Goal: Transaction & Acquisition: Purchase product/service

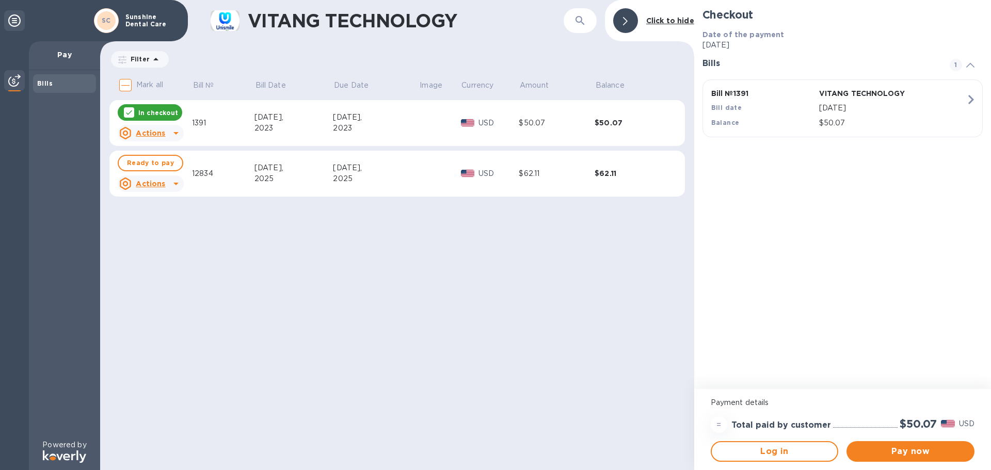
click at [523, 122] on div "$50.07" at bounding box center [557, 123] width 76 height 11
click at [471, 123] on img at bounding box center [468, 122] width 14 height 7
click at [151, 113] on p "In checkout" at bounding box center [158, 112] width 40 height 9
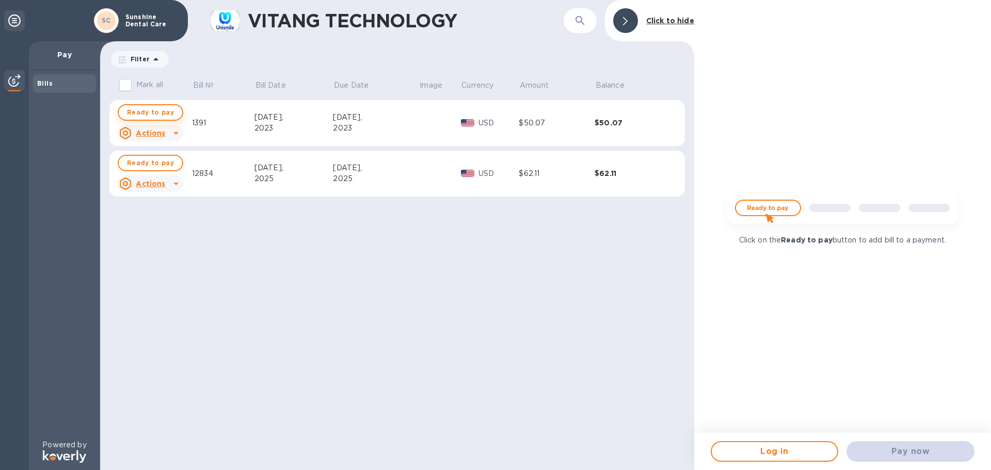
click at [155, 113] on span "Ready to pay" at bounding box center [150, 112] width 47 height 12
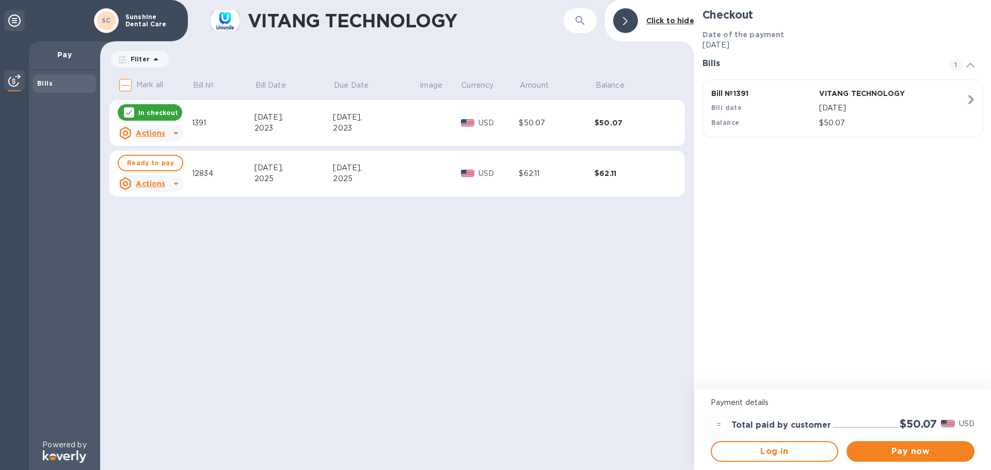
click at [155, 113] on p "In checkout" at bounding box center [158, 112] width 40 height 9
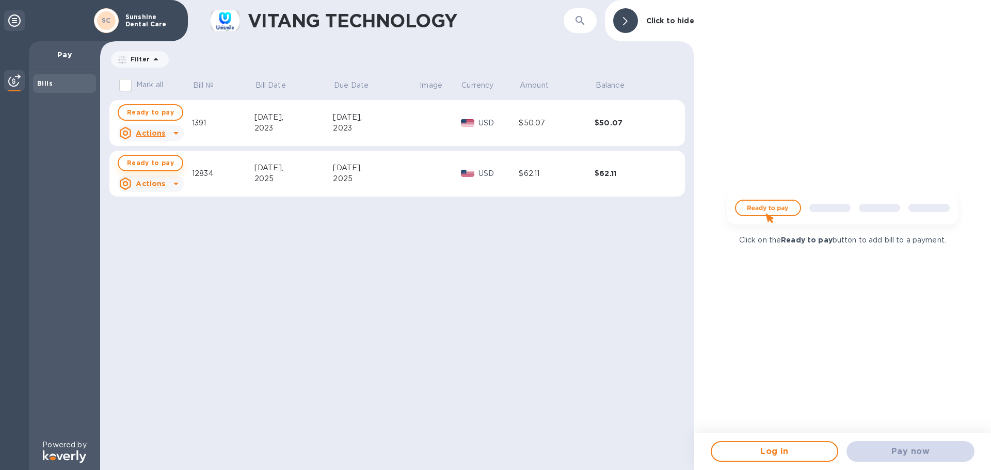
click at [150, 162] on span "Ready to pay" at bounding box center [150, 163] width 47 height 12
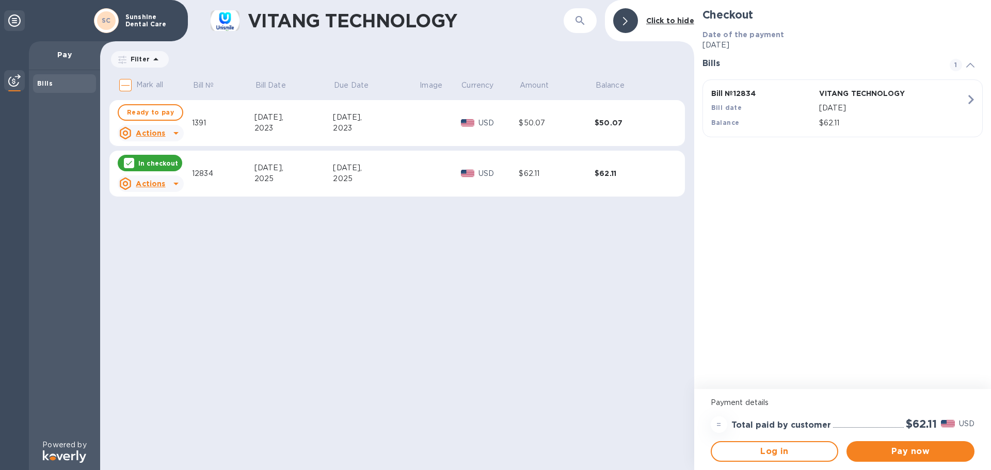
click at [150, 164] on p "In checkout" at bounding box center [158, 163] width 40 height 9
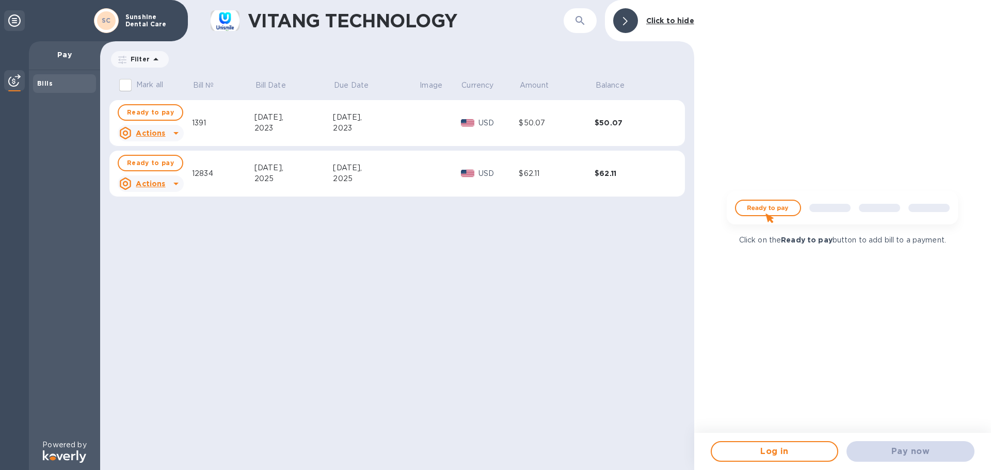
click at [410, 171] on div "[DATE]," at bounding box center [376, 168] width 86 height 11
click at [164, 166] on span "Ready to pay" at bounding box center [150, 163] width 47 height 12
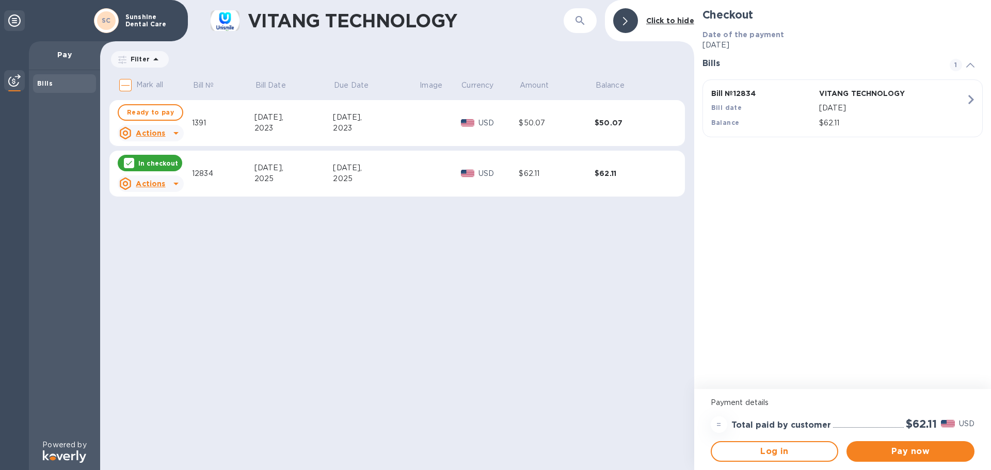
click at [164, 166] on p "In checkout" at bounding box center [158, 163] width 40 height 9
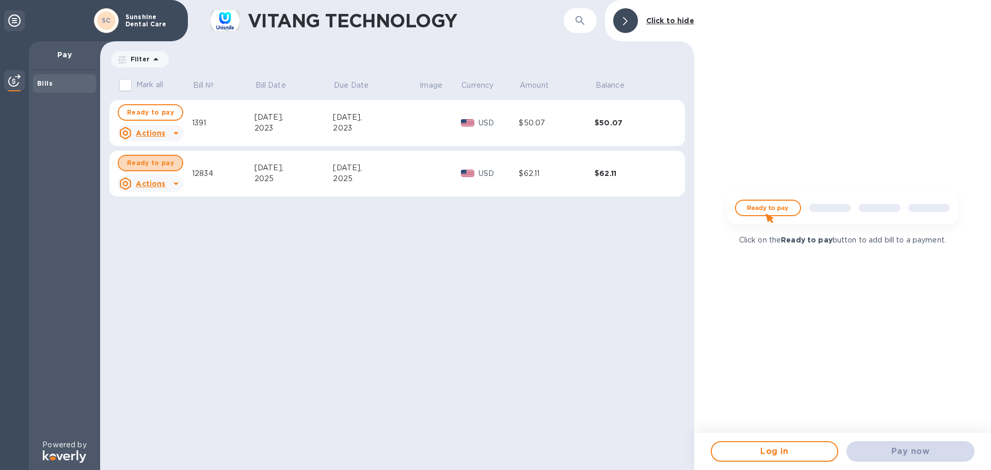
click at [164, 166] on span "Ready to pay" at bounding box center [150, 163] width 47 height 12
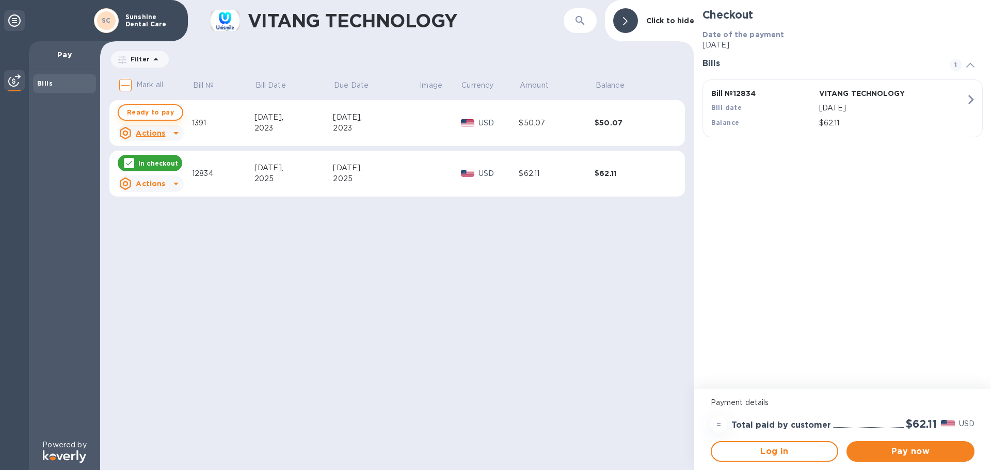
click at [162, 110] on span "Ready to pay" at bounding box center [150, 112] width 47 height 12
checkbox input "true"
